Goal: Information Seeking & Learning: Learn about a topic

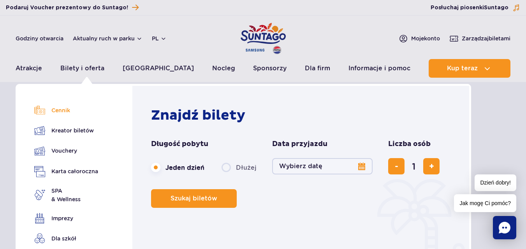
click at [59, 111] on link "Cennik" at bounding box center [66, 110] width 64 height 11
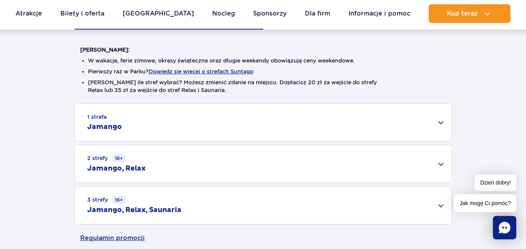
scroll to position [233, 0]
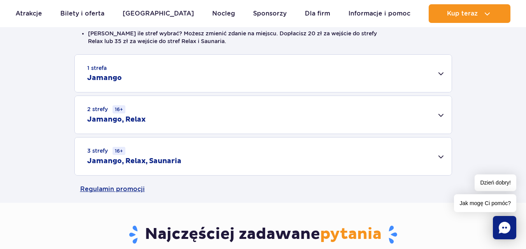
click at [440, 75] on div "1 strefa Jamango" at bounding box center [263, 73] width 377 height 37
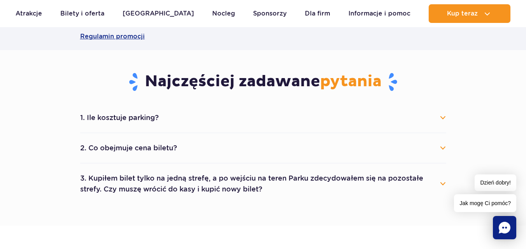
scroll to position [661, 0]
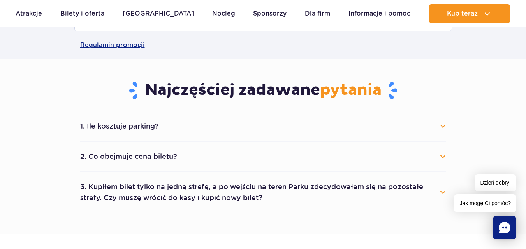
click at [441, 126] on button "1. Ile kosztuje parking?" at bounding box center [263, 126] width 366 height 17
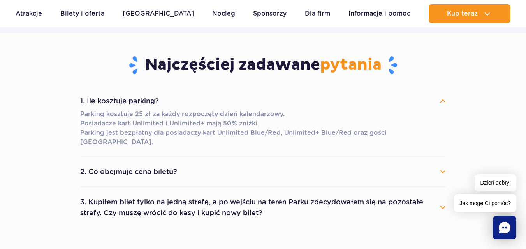
scroll to position [700, 0]
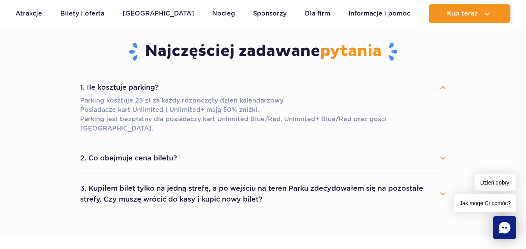
click at [443, 151] on button "2. Co obejmuje cena biletu?" at bounding box center [263, 158] width 366 height 17
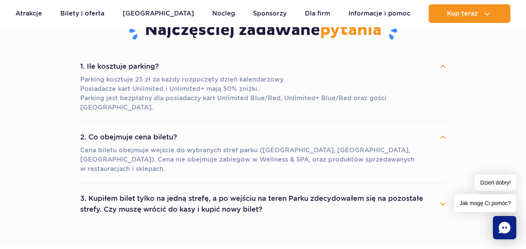
scroll to position [739, 0]
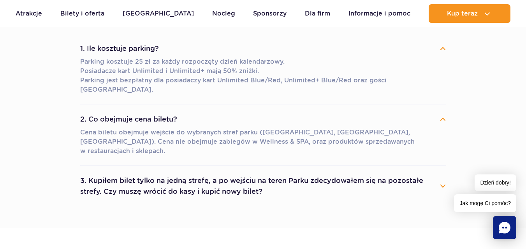
click at [444, 172] on button "3. Kupiłem bilet tylko na jedną strefę, a po wejściu na teren Parku zdecydowałe…" at bounding box center [263, 186] width 366 height 28
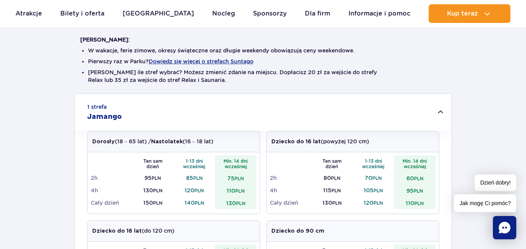
scroll to position [0, 0]
